Goal: Task Accomplishment & Management: Understand process/instructions

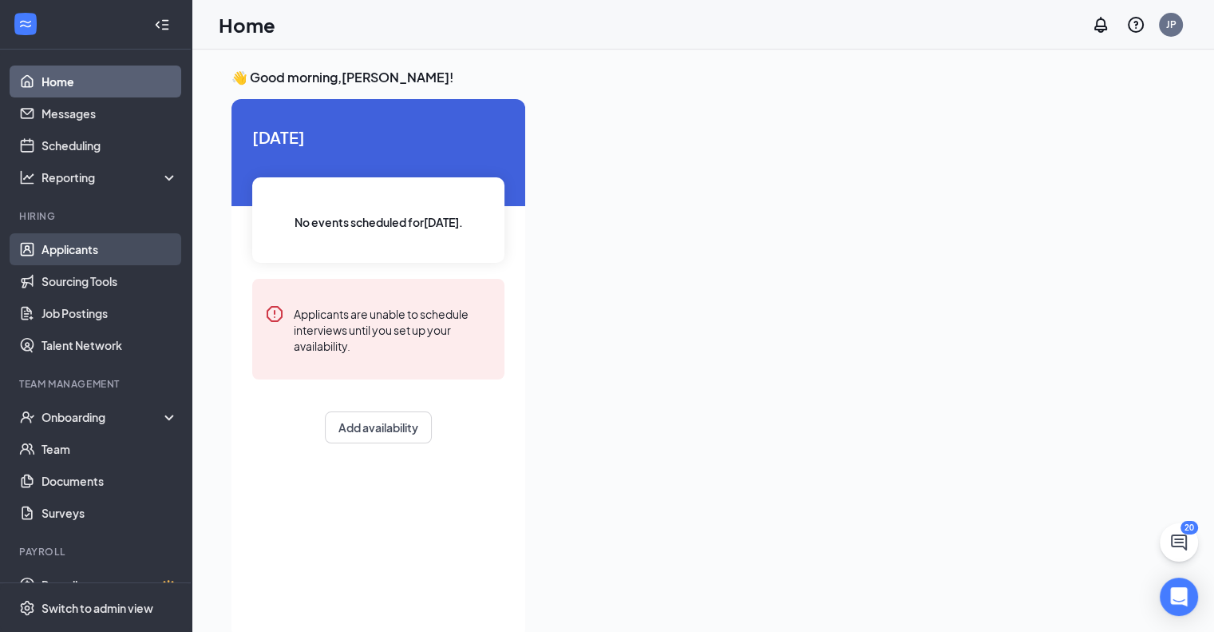
click at [85, 252] on link "Applicants" at bounding box center [110, 249] width 137 height 32
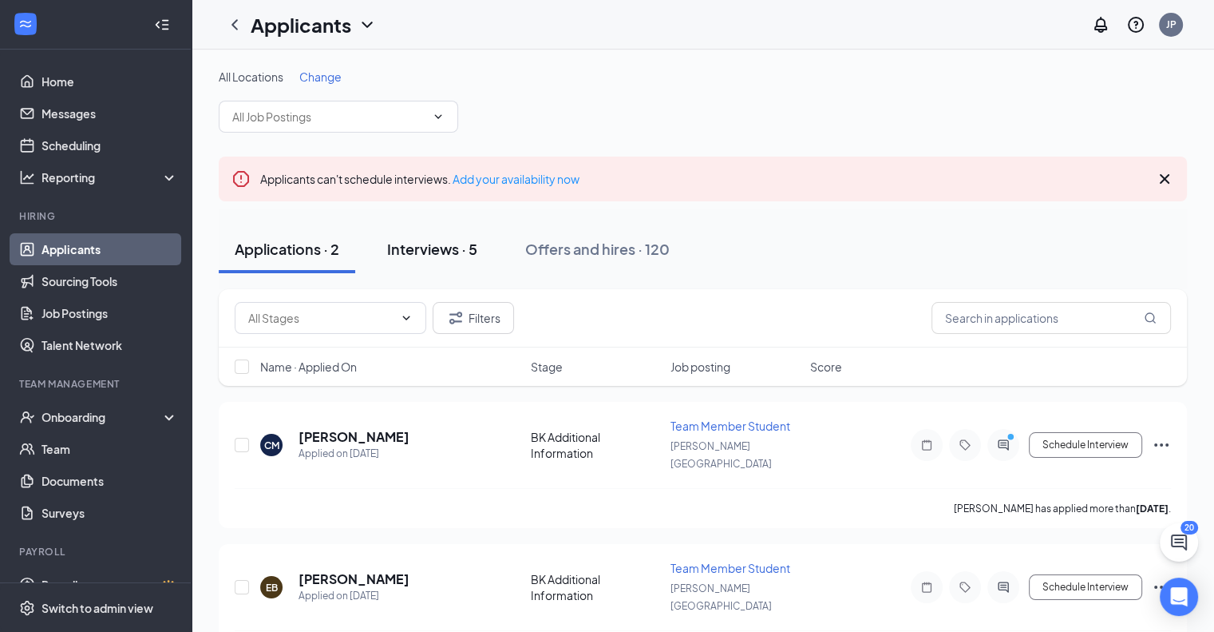
click at [430, 245] on div "Interviews · 5" at bounding box center [432, 249] width 90 height 20
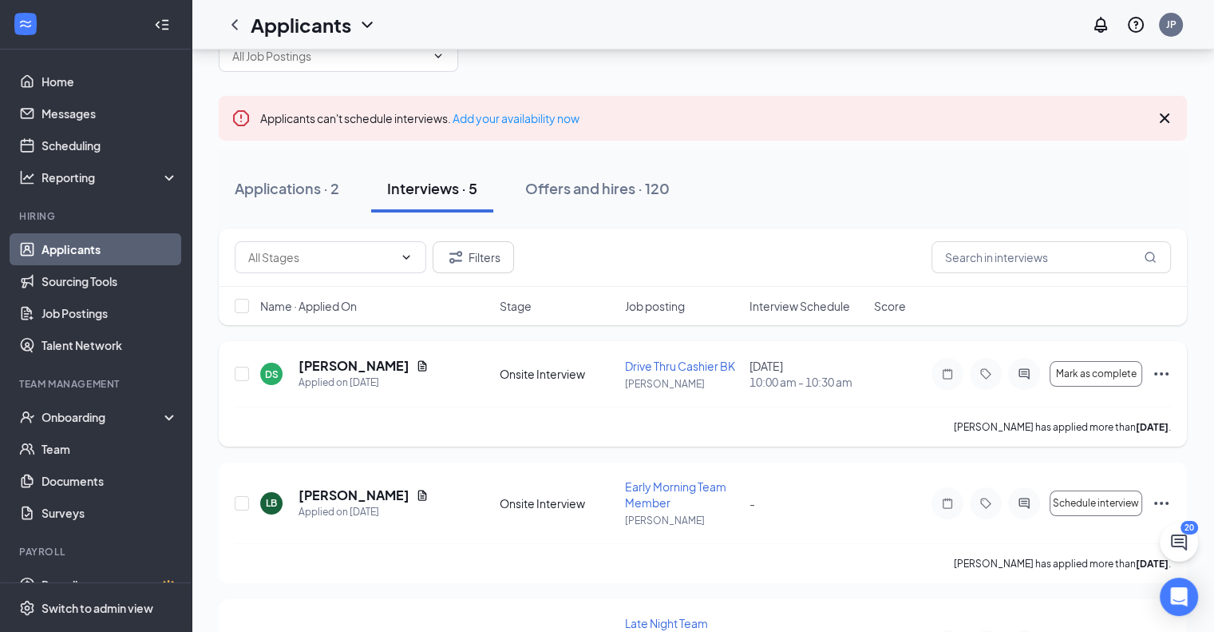
scroll to position [160, 0]
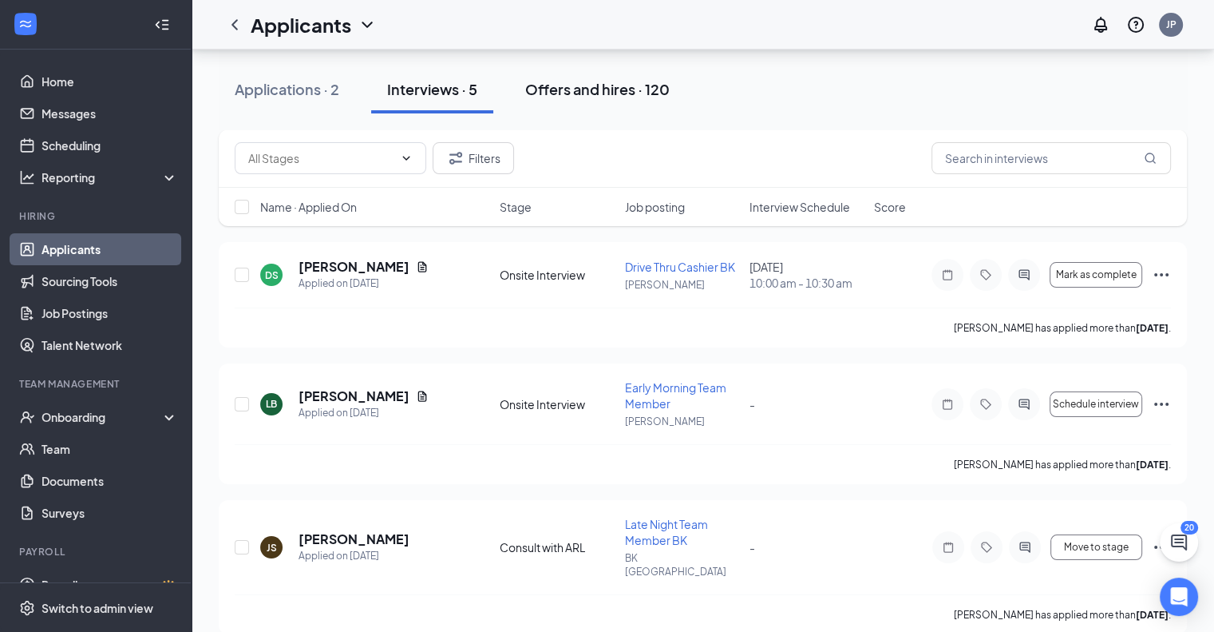
click at [576, 82] on div "Offers and hires · 120" at bounding box center [597, 89] width 145 height 20
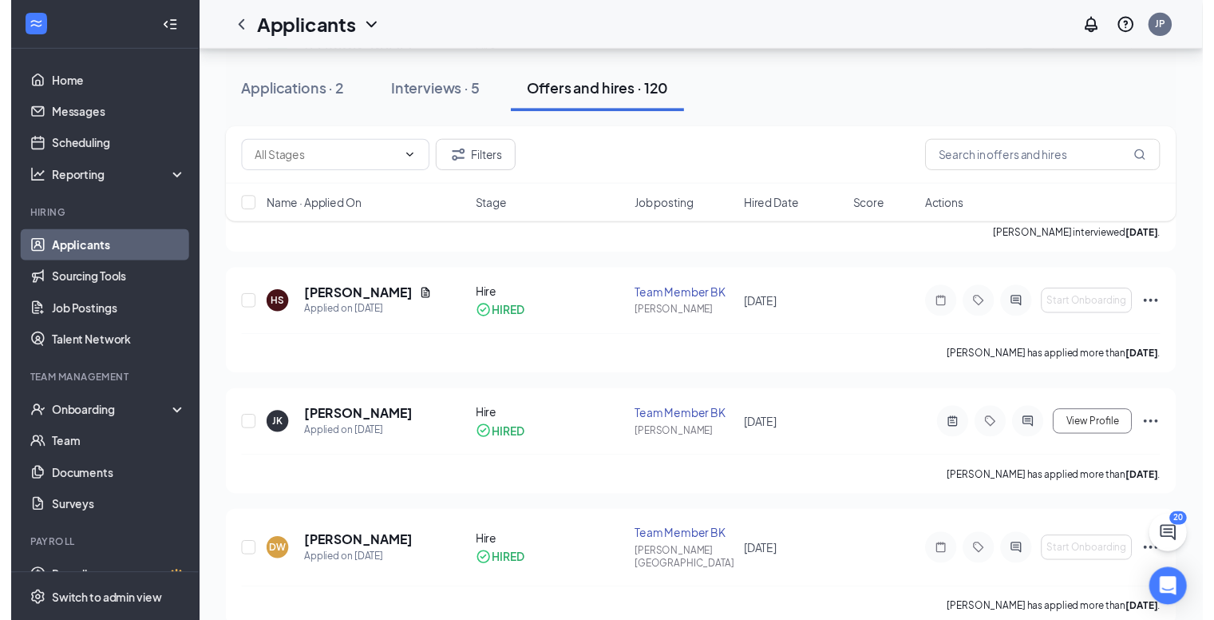
scroll to position [5030, 0]
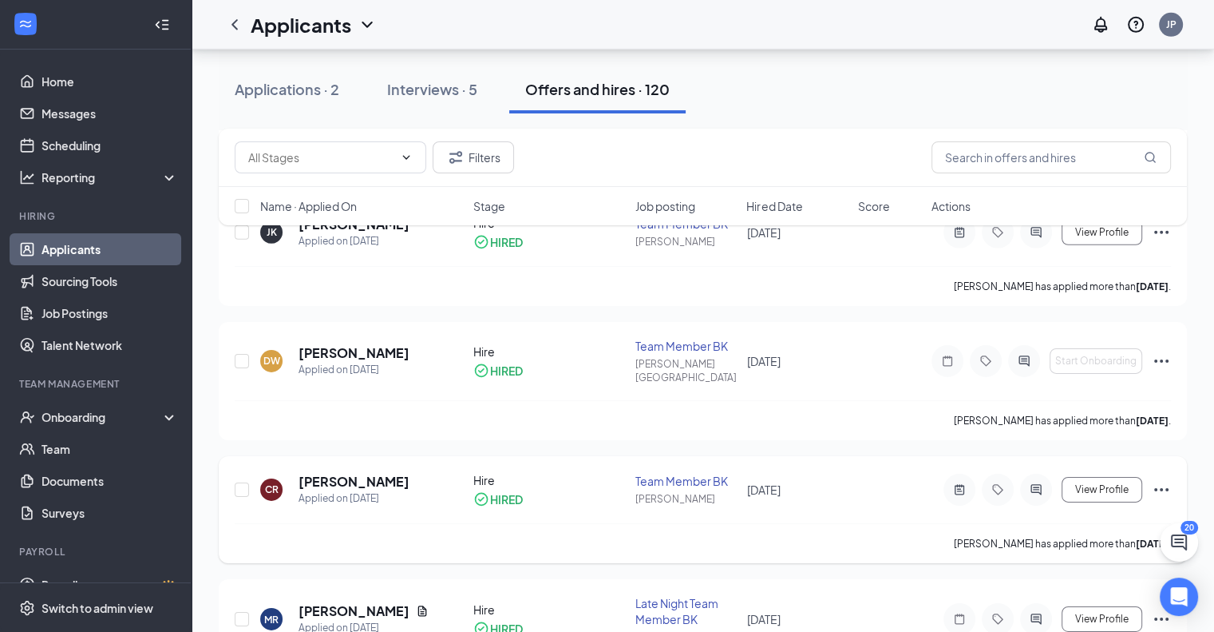
click at [337, 473] on h5 "[PERSON_NAME]" at bounding box center [354, 482] width 111 height 18
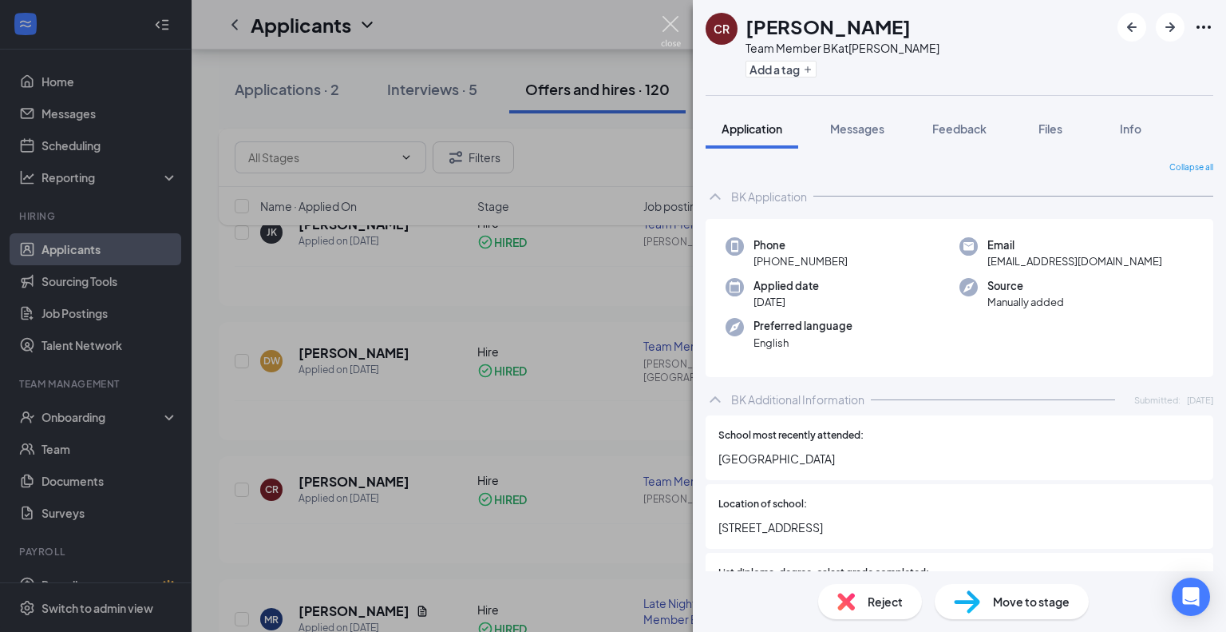
click at [669, 28] on img at bounding box center [671, 31] width 20 height 31
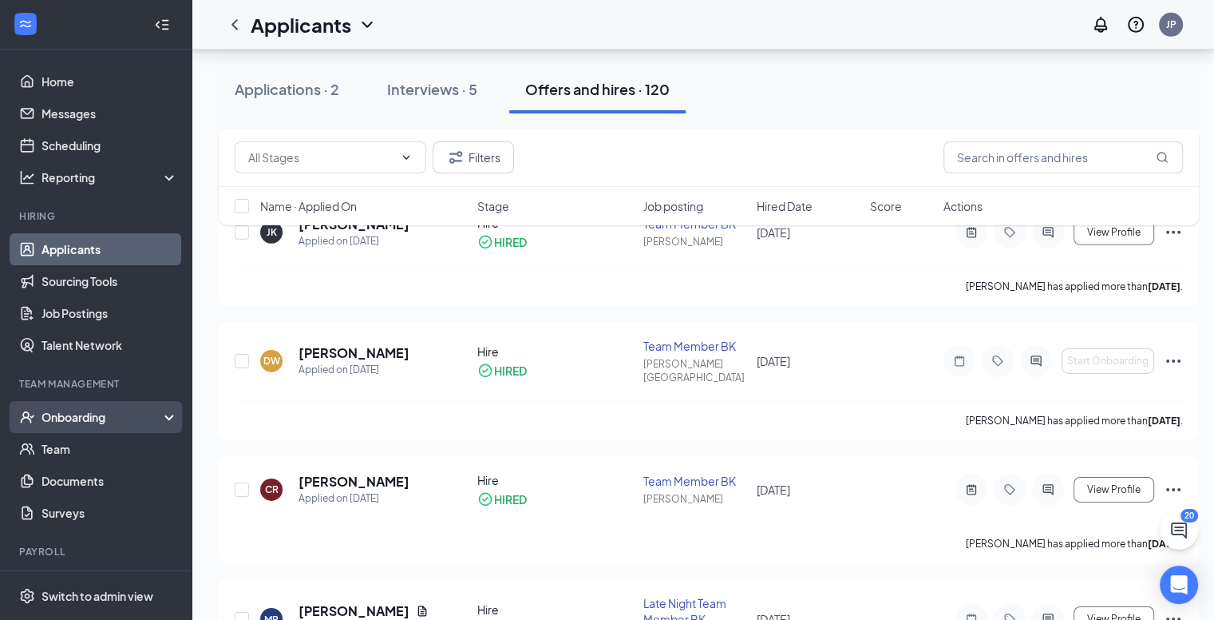
click at [62, 422] on div "Onboarding" at bounding box center [103, 417] width 123 height 16
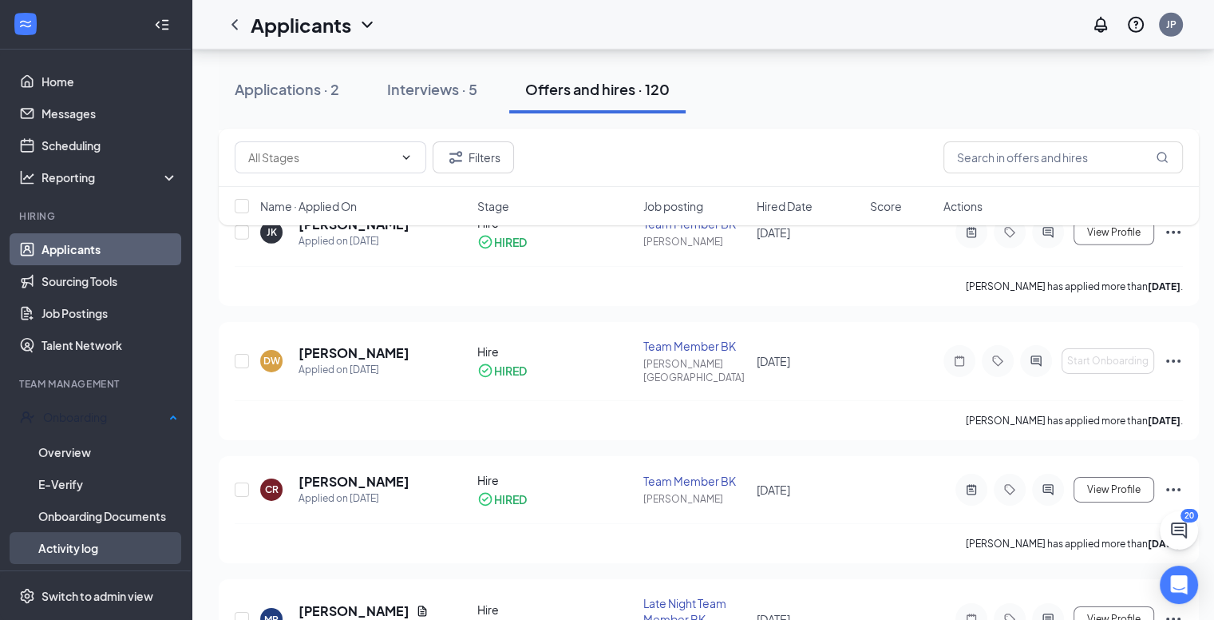
drag, startPoint x: 93, startPoint y: 544, endPoint x: 115, endPoint y: 537, distance: 22.5
click at [93, 544] on link "Activity log" at bounding box center [108, 548] width 140 height 32
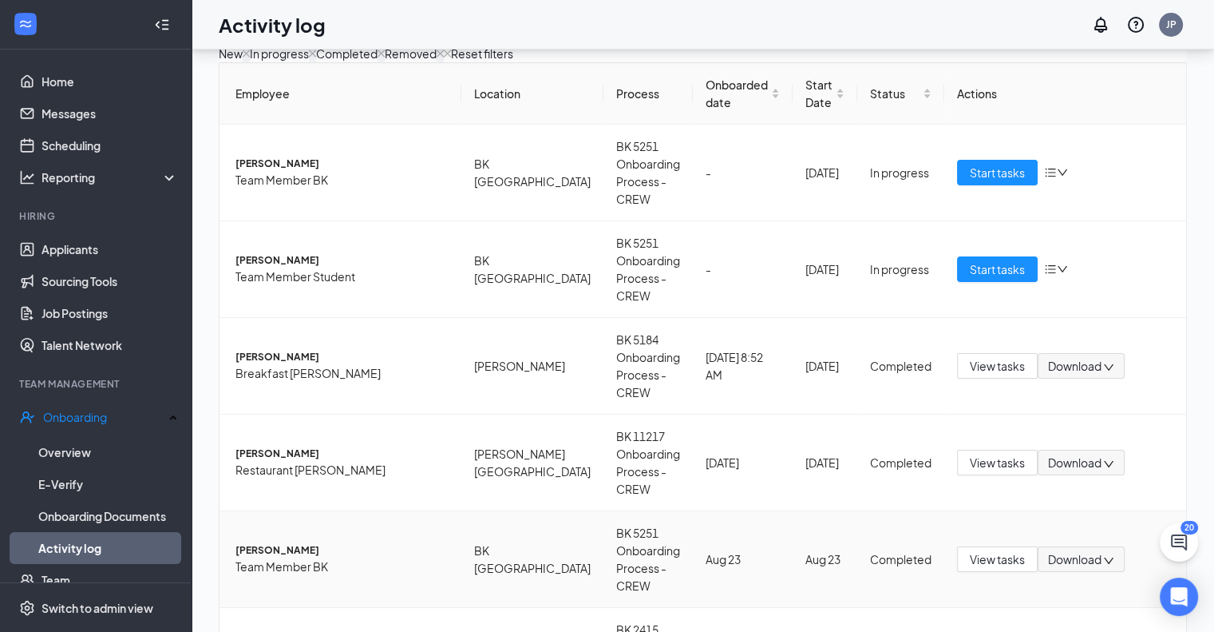
scroll to position [394, 0]
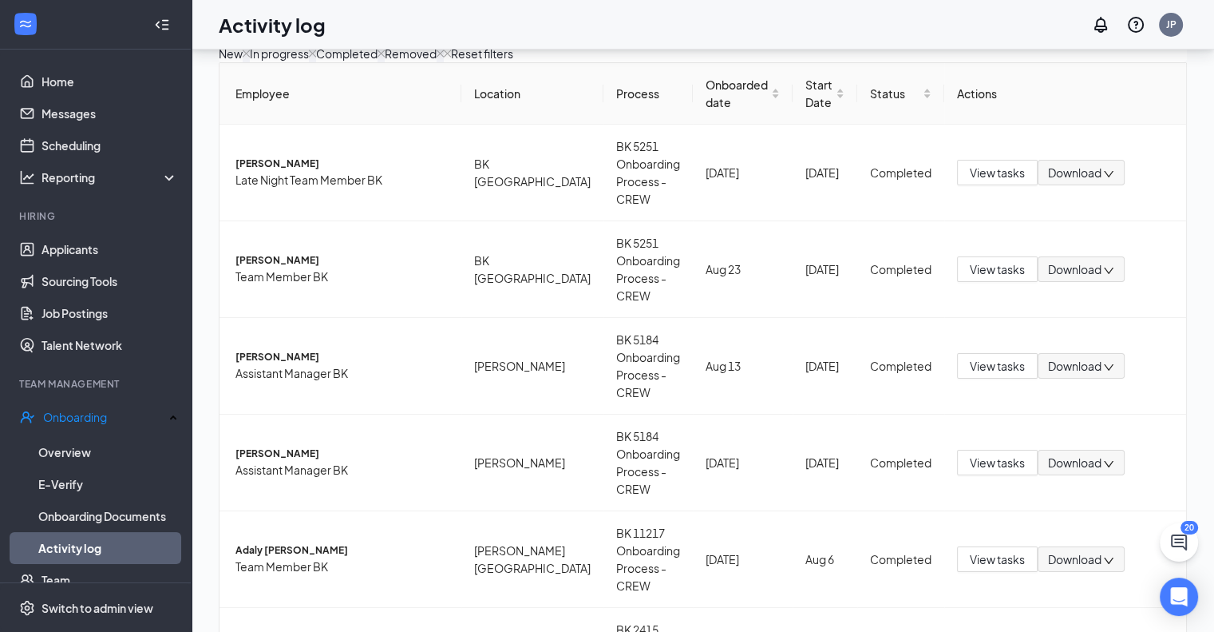
scroll to position [412, 0]
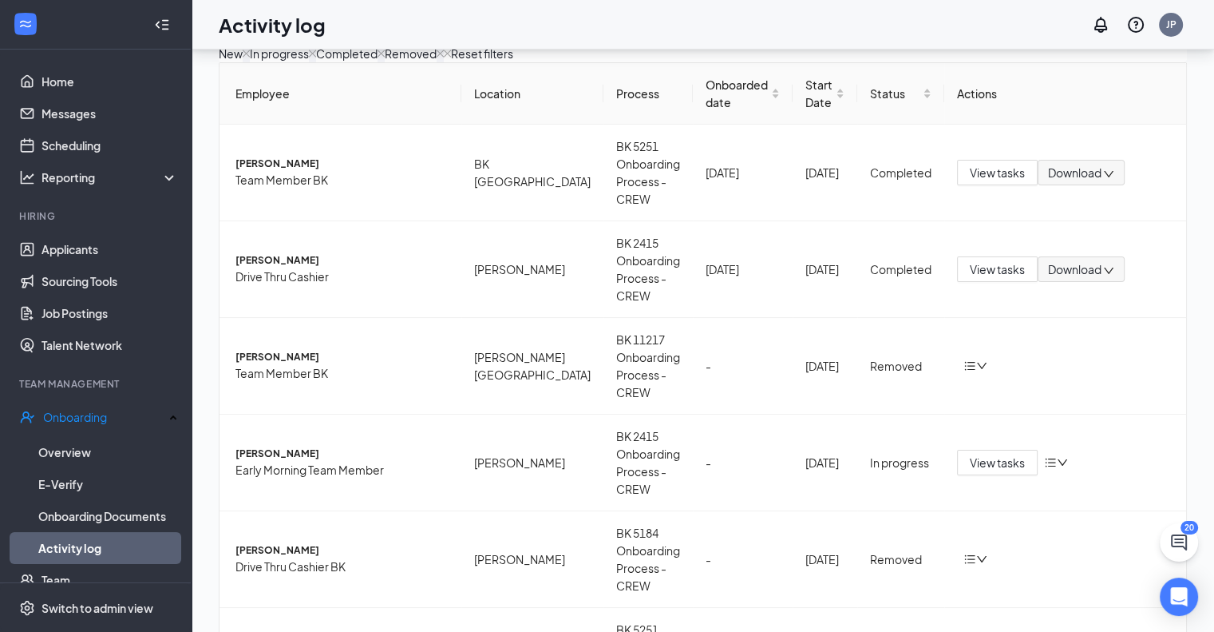
scroll to position [412, 0]
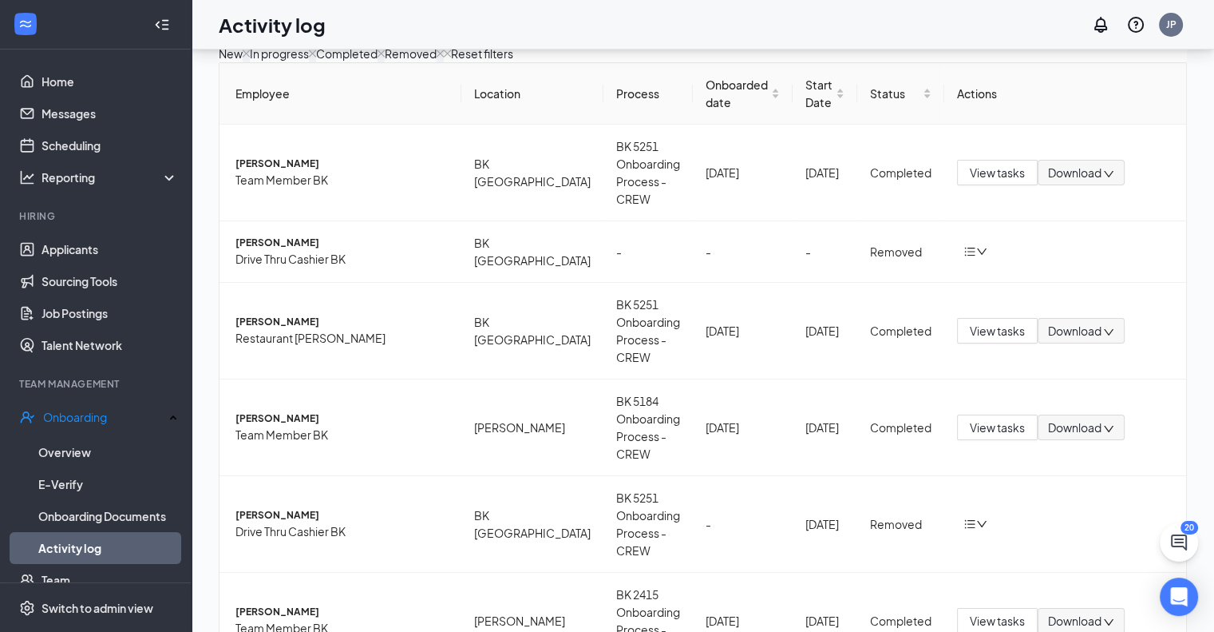
scroll to position [394, 0]
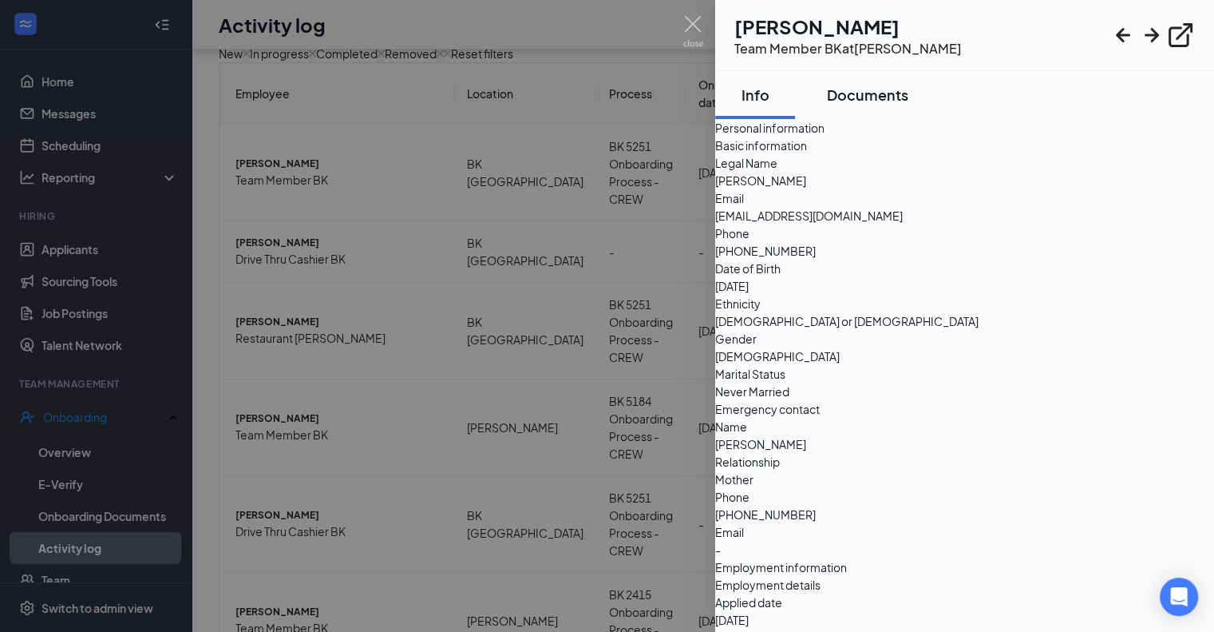
click at [893, 91] on div "Documents" at bounding box center [867, 95] width 81 height 20
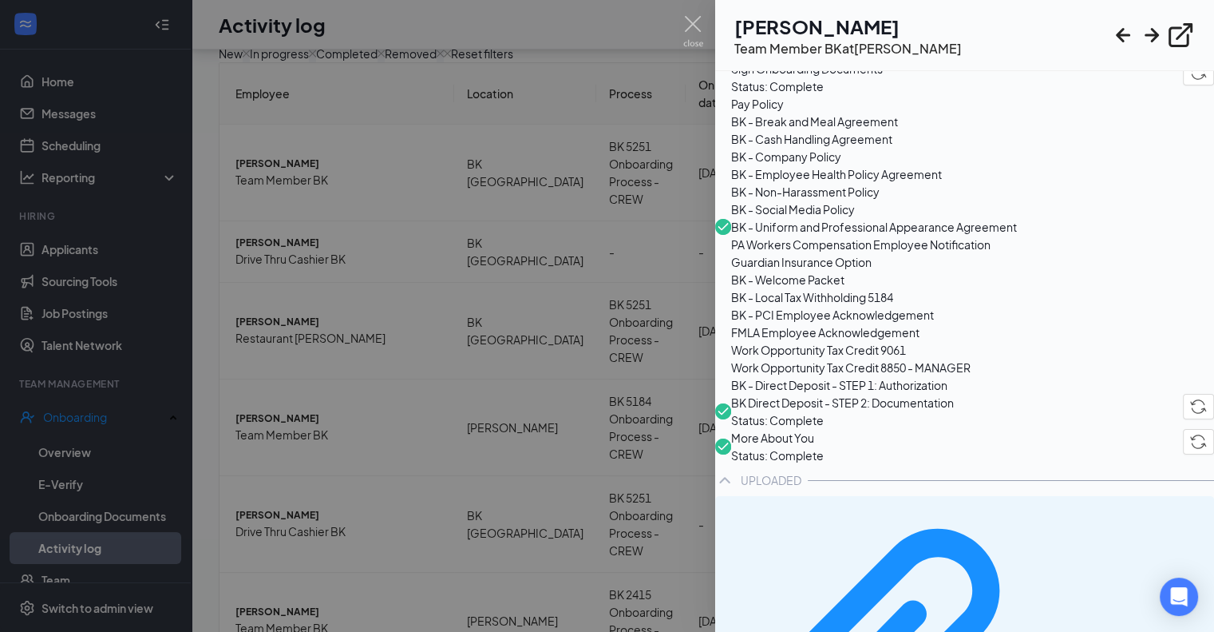
scroll to position [319, 0]
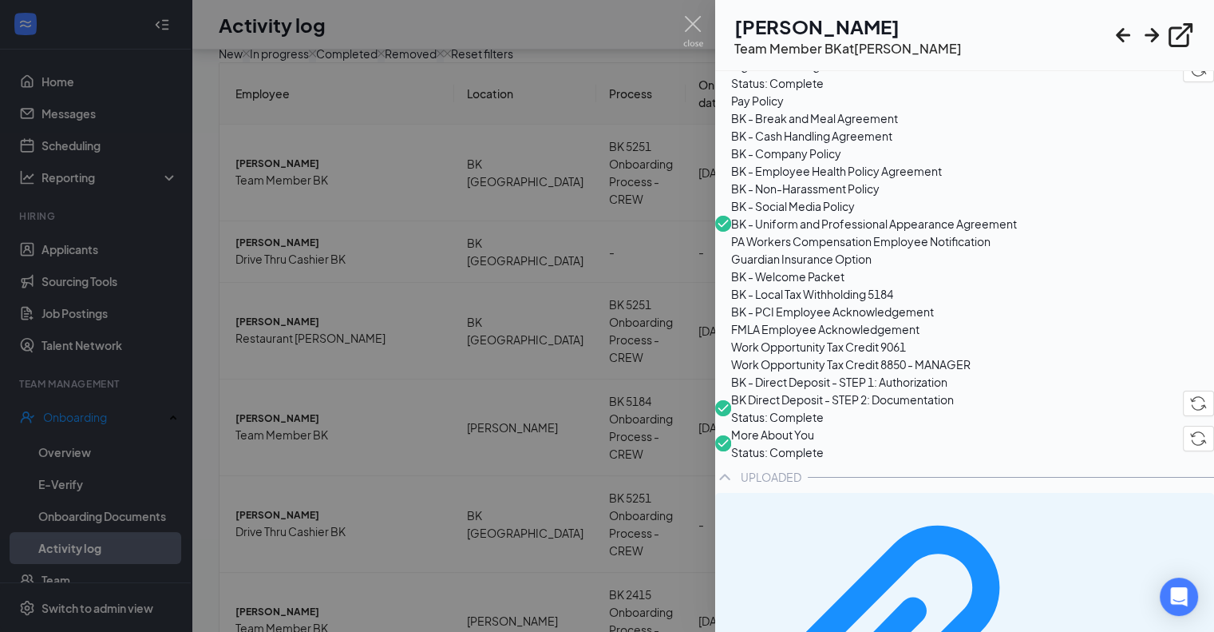
click at [883, 74] on span "Sign Onboarding Documents" at bounding box center [874, 66] width 286 height 18
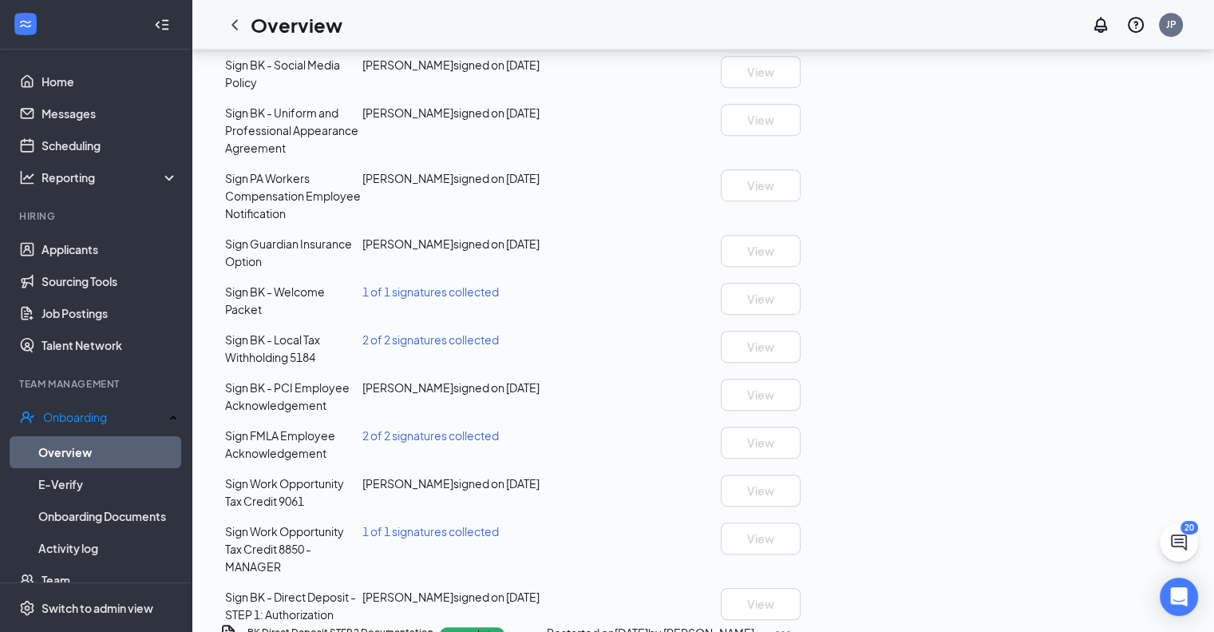
scroll to position [949, 0]
